Goal: Obtain resource: Download file/media

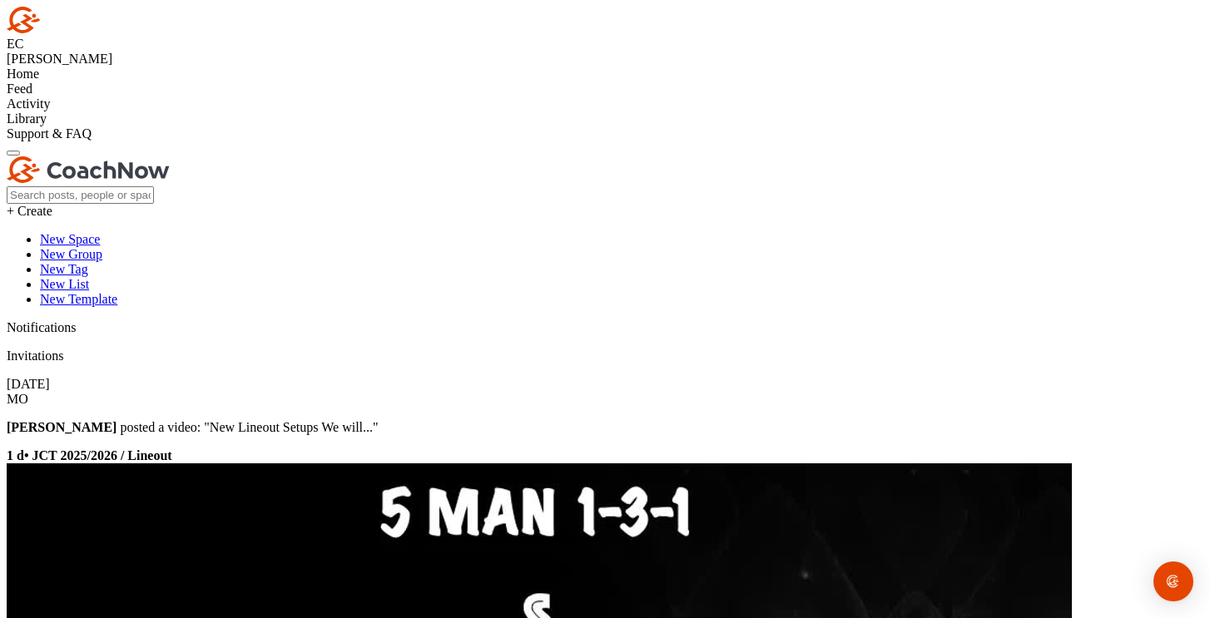
scroll to position [12, 0]
click at [112, 141] on div "Home Feed Activity Library Support & FAQ" at bounding box center [605, 104] width 1197 height 75
click at [76, 82] on div "Home" at bounding box center [605, 74] width 1197 height 15
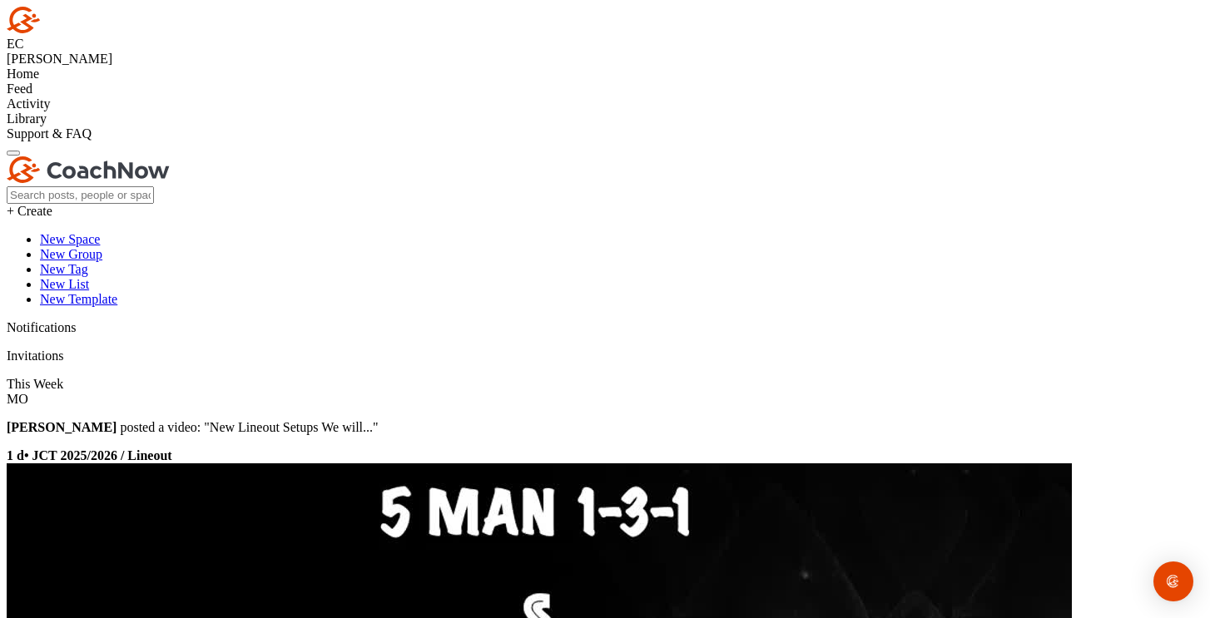
scroll to position [91, 0]
